Goal: Register for event/course

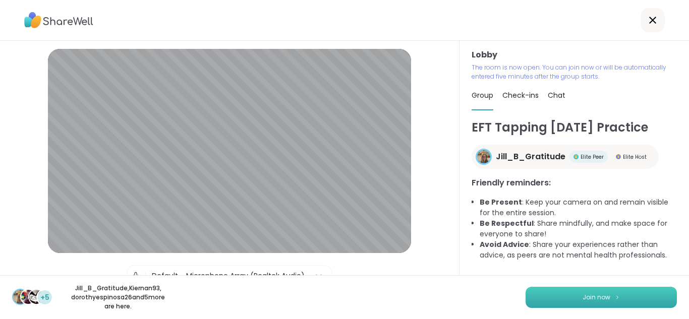
click at [605, 291] on button "Join now" at bounding box center [601, 297] width 151 height 21
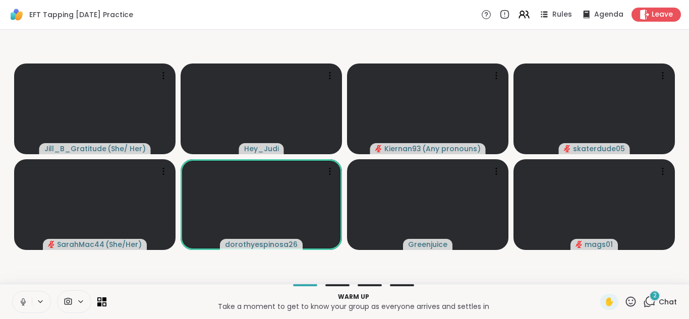
click at [22, 305] on icon at bounding box center [23, 305] width 3 height 1
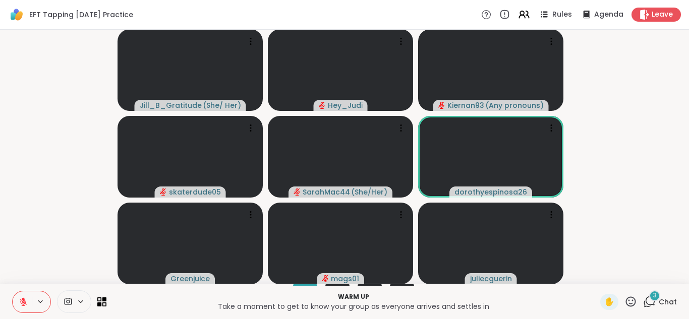
click at [647, 303] on icon at bounding box center [651, 301] width 10 height 9
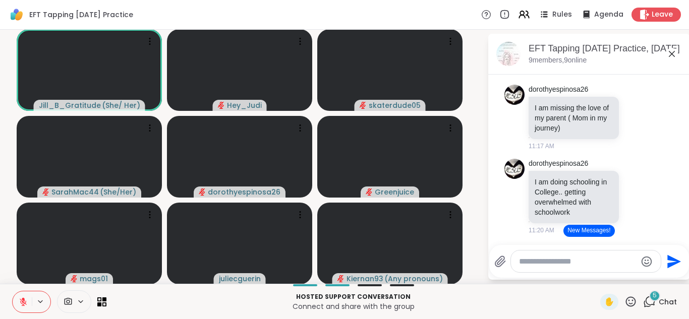
scroll to position [1378, 0]
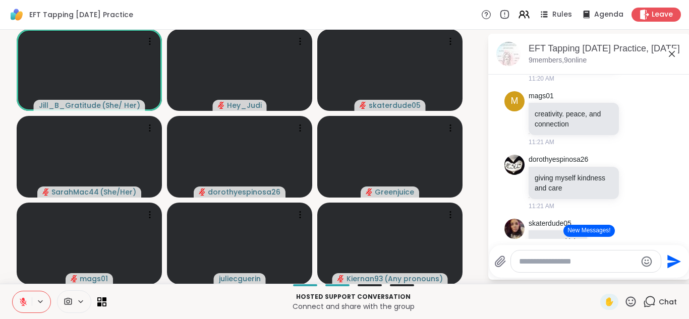
click at [568, 227] on button "New Messages!" at bounding box center [589, 231] width 51 height 12
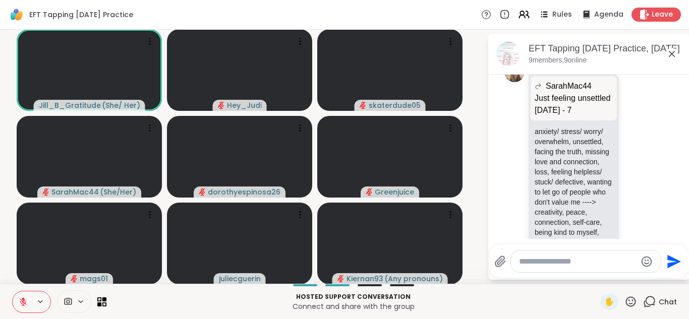
scroll to position [1707, 0]
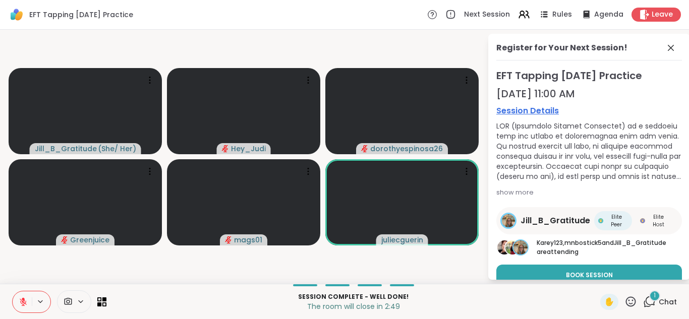
click at [649, 299] on div "1" at bounding box center [654, 296] width 11 height 11
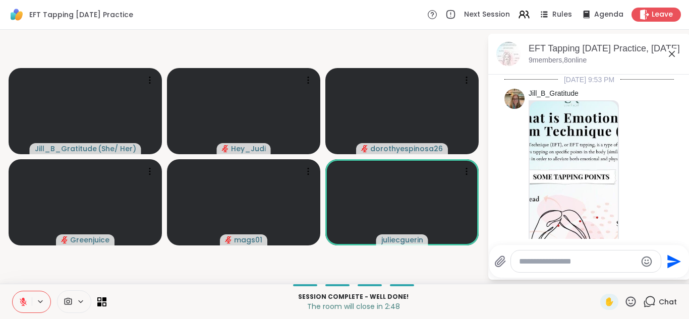
scroll to position [1830, 0]
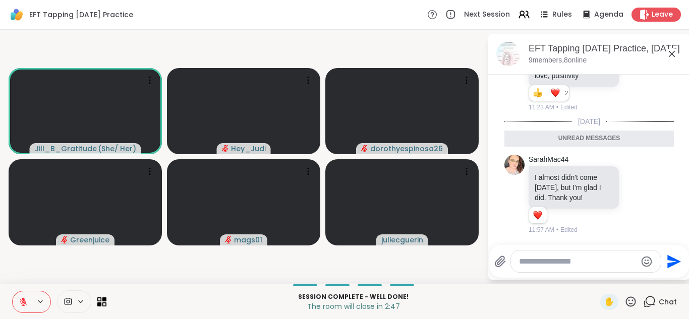
click at [616, 266] on textarea "Type your message" at bounding box center [578, 262] width 118 height 10
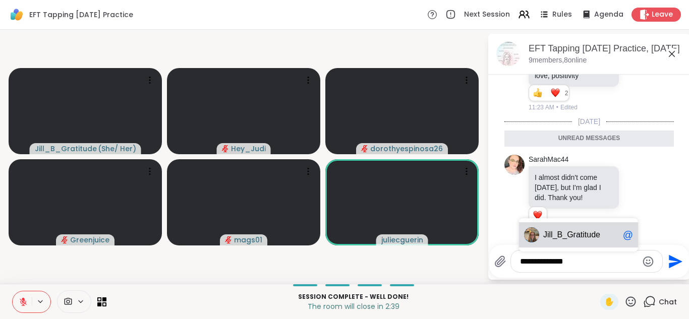
click at [587, 235] on span "l_B_Gratitude" at bounding box center [575, 235] width 49 height 10
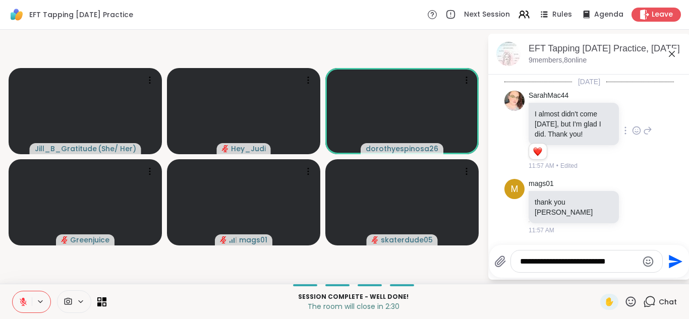
scroll to position [1914, 0]
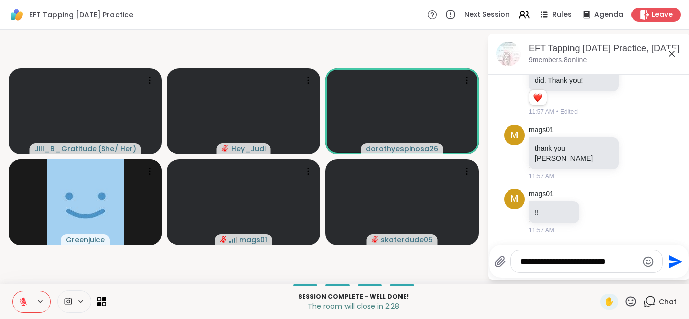
type textarea "**********"
click at [648, 259] on icon "Emoji picker" at bounding box center [648, 262] width 12 height 12
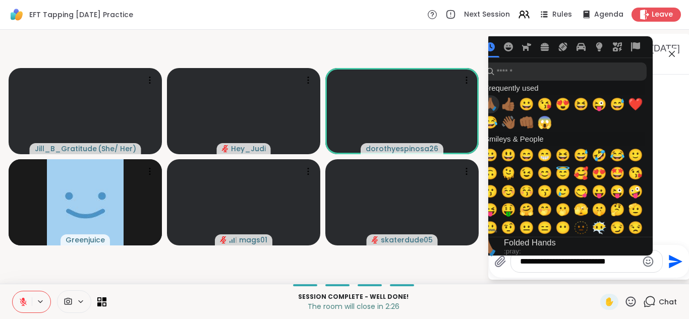
click at [495, 107] on span "🙏🏾" at bounding box center [490, 104] width 15 height 14
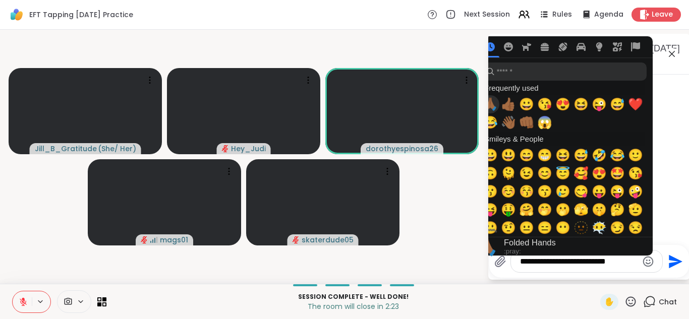
click at [491, 103] on span "🙏🏾" at bounding box center [490, 104] width 15 height 14
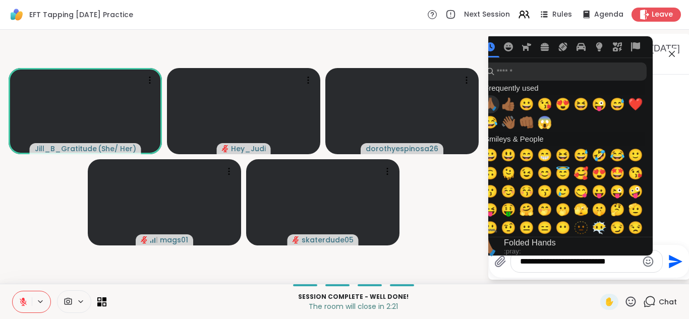
click at [490, 104] on span "🙏🏾" at bounding box center [490, 104] width 15 height 14
click at [634, 261] on textarea "**********" at bounding box center [579, 262] width 118 height 10
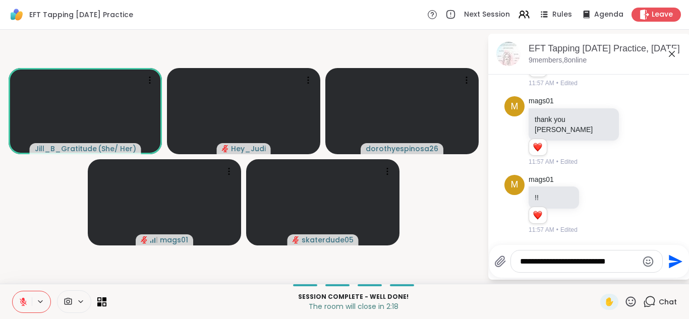
click at [671, 264] on icon "Send" at bounding box center [676, 262] width 14 height 14
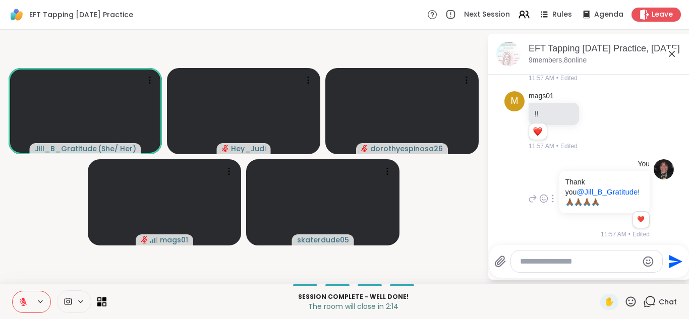
scroll to position [2031, 0]
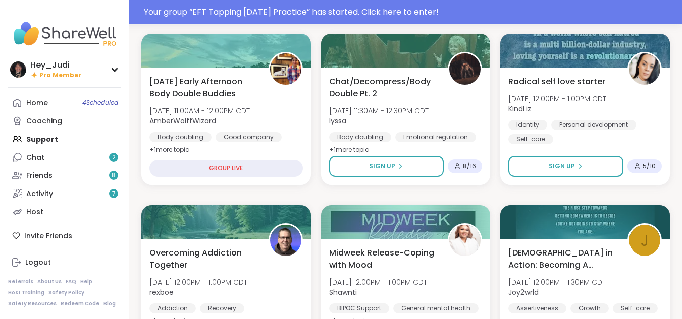
scroll to position [312, 0]
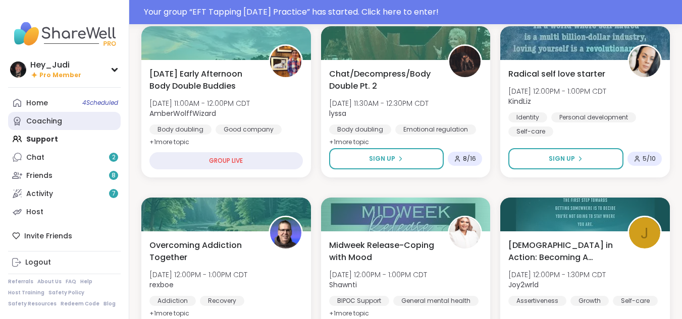
click at [41, 117] on div "Coaching" at bounding box center [44, 122] width 36 height 10
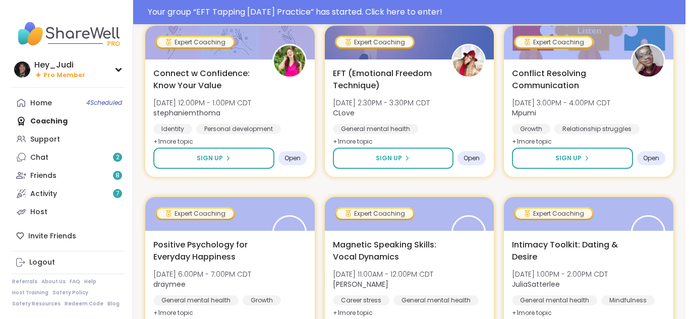
scroll to position [155, 0]
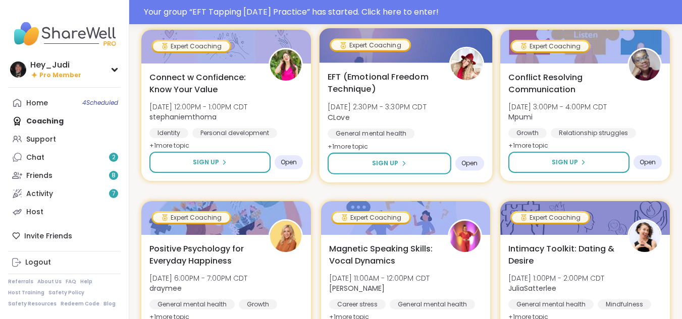
click at [423, 127] on div "EFT (Emotional Freedom Technique) Wed, Oct 08 | 2:30PM - 3:30PM CDT CLove Gener…" at bounding box center [405, 112] width 156 height 82
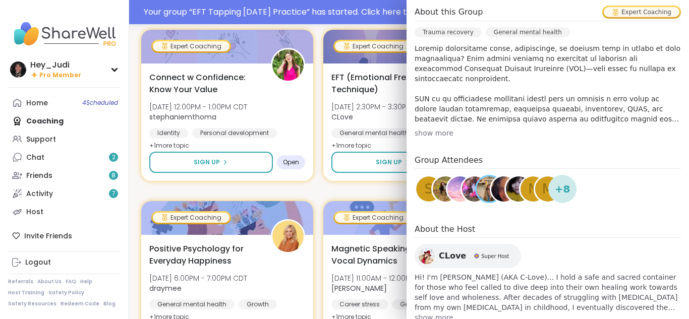
scroll to position [308, 0]
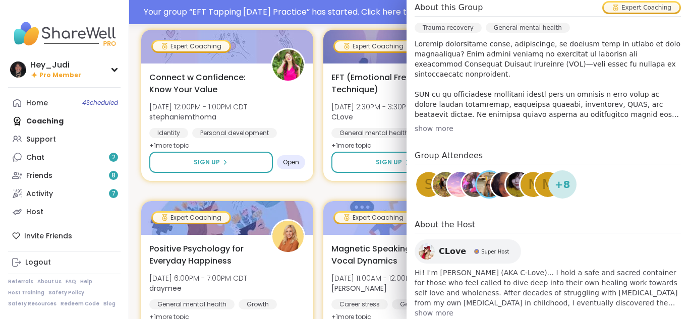
click at [431, 124] on div "show more" at bounding box center [548, 129] width 266 height 10
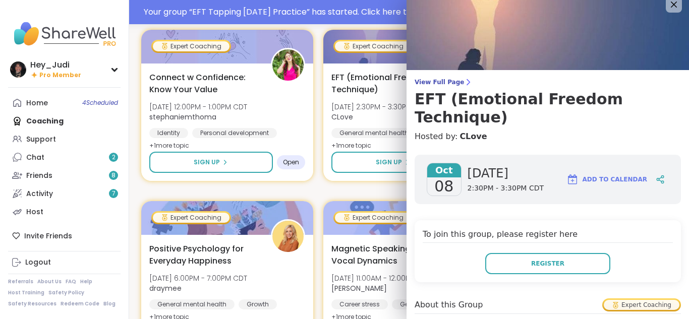
scroll to position [0, 0]
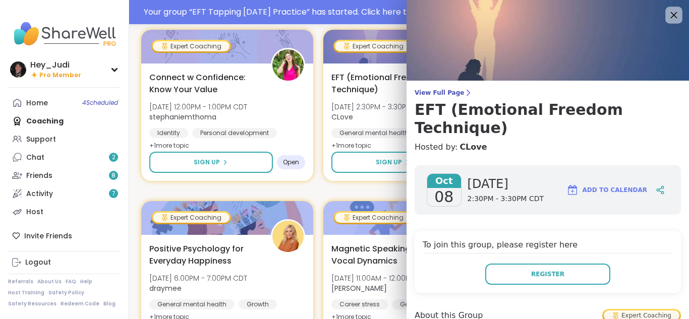
click at [671, 15] on icon at bounding box center [674, 15] width 7 height 7
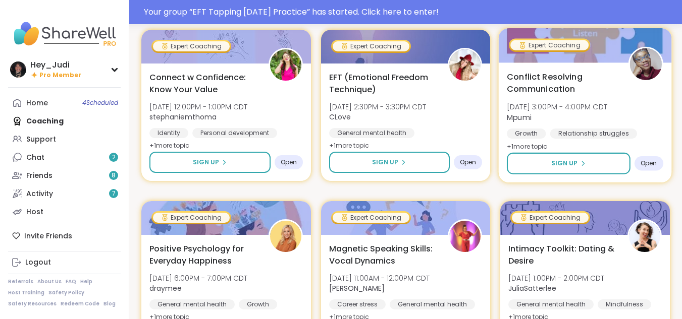
click at [600, 118] on span "Mpumi" at bounding box center [557, 117] width 100 height 10
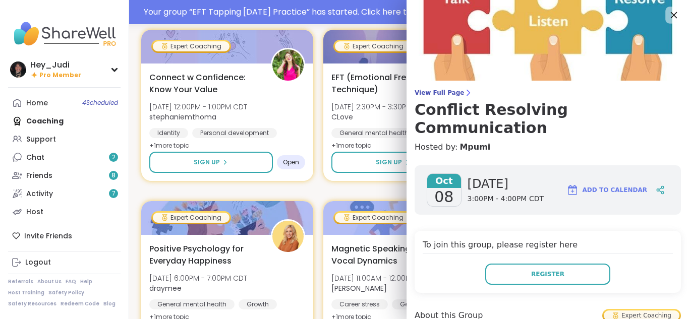
click at [671, 15] on icon at bounding box center [674, 15] width 7 height 7
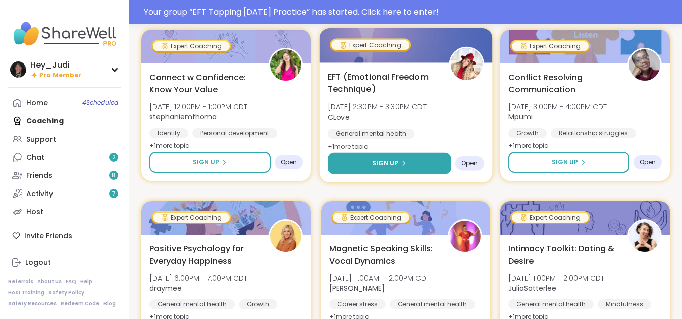
click at [394, 169] on button "Sign Up" at bounding box center [388, 164] width 123 height 22
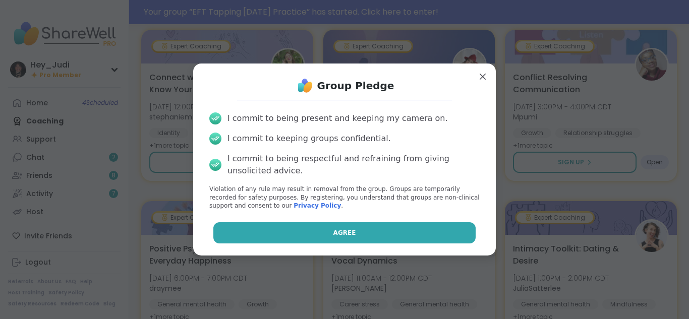
click at [371, 235] on button "Agree" at bounding box center [344, 232] width 263 height 21
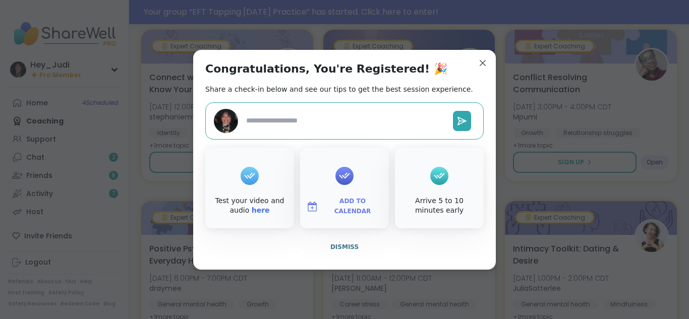
type textarea "*"
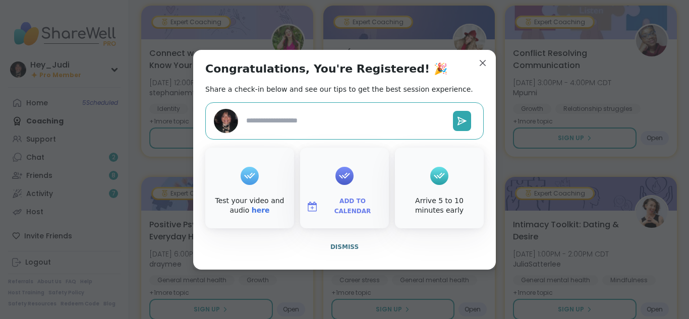
scroll to position [131, 0]
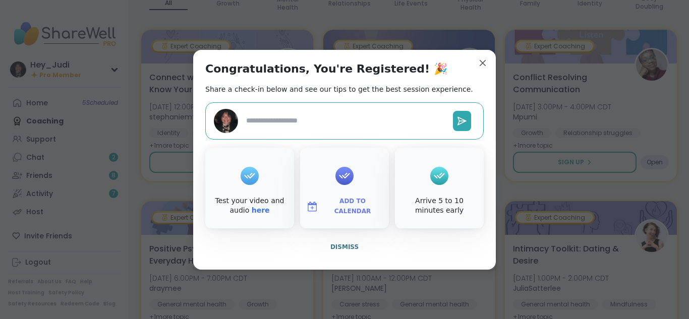
click at [343, 208] on span "Add to Calendar" at bounding box center [352, 207] width 61 height 20
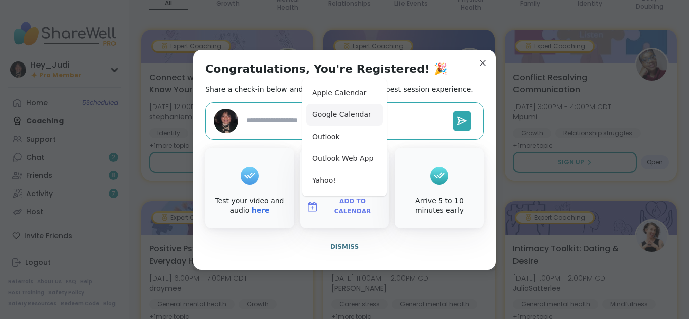
click at [326, 112] on button "Google Calendar" at bounding box center [344, 115] width 77 height 22
